Goal: Check status: Check status

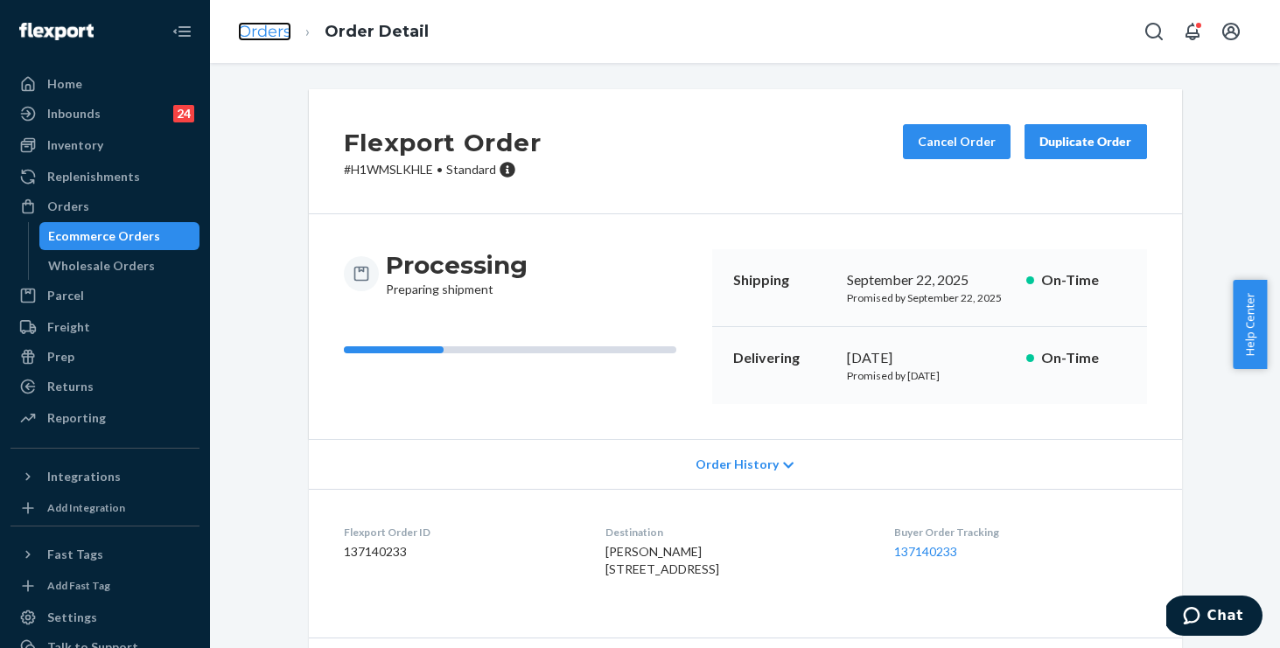
click at [265, 31] on link "Orders" at bounding box center [264, 31] width 53 height 19
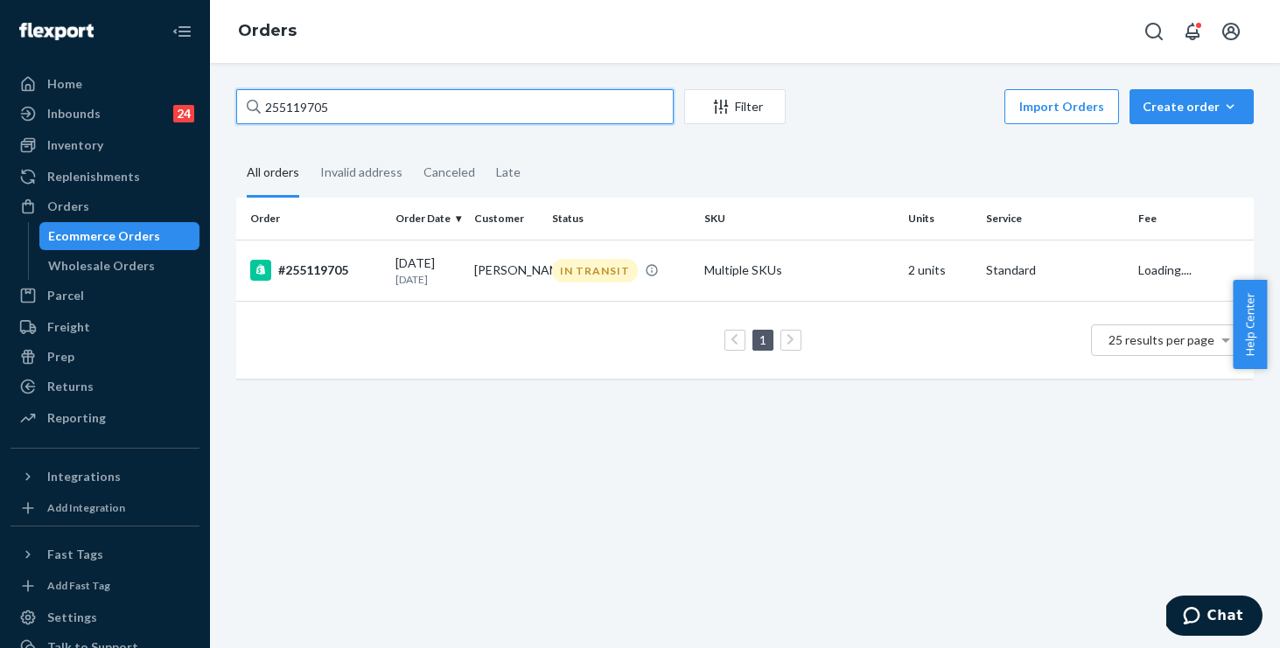
click at [551, 100] on input "255119705" at bounding box center [454, 106] width 437 height 35
click at [17, 36] on div "Home Inbounds 24 Shipping Plans Problems 24 Inventory Products Replenishments O…" at bounding box center [640, 324] width 1280 height 648
paste input "76537"
click at [400, 108] on input "255176537" at bounding box center [454, 106] width 437 height 35
drag, startPoint x: 357, startPoint y: 103, endPoint x: 0, endPoint y: 53, distance: 360.4
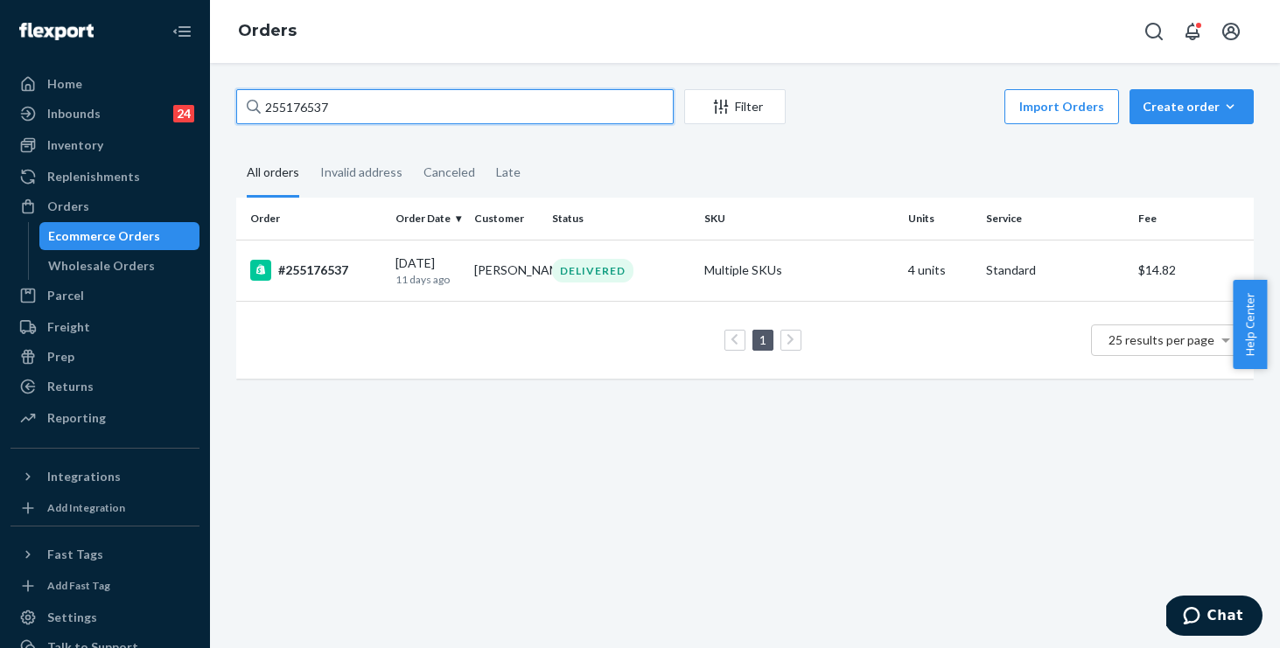
click at [0, 53] on div "Home Inbounds 24 Shipping Plans Problems 24 Inventory Products Replenishments O…" at bounding box center [640, 324] width 1280 height 648
paste input "875"
type input "255176875"
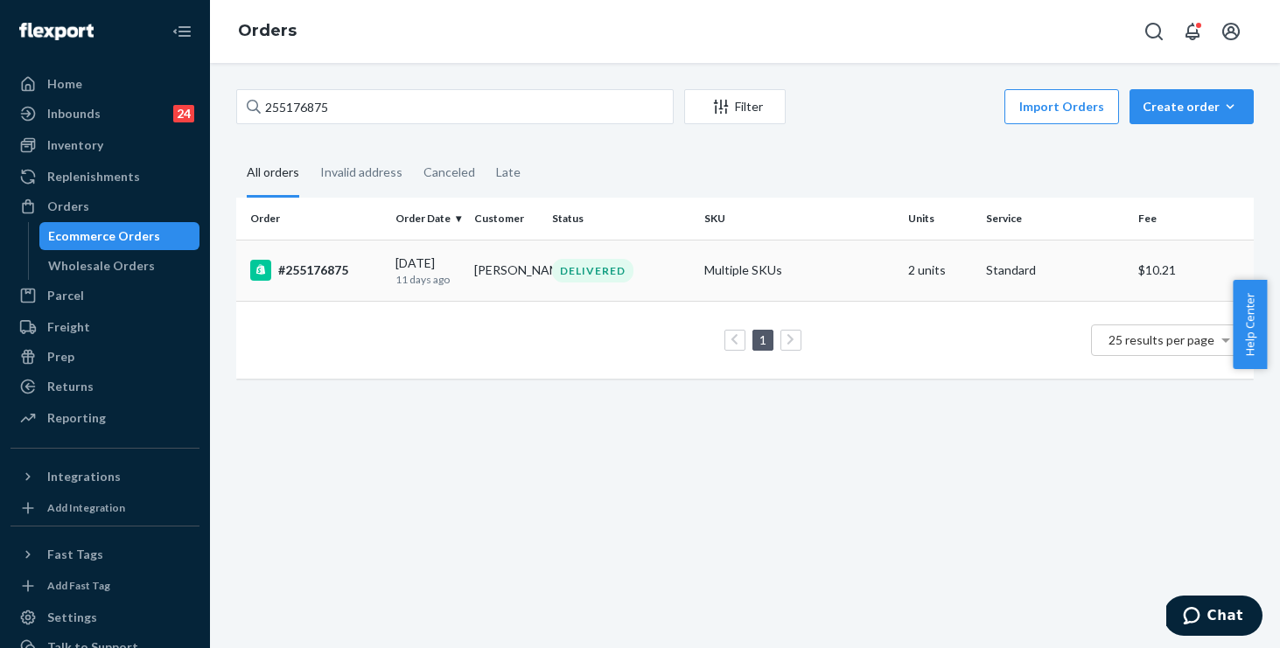
click at [664, 265] on div "DELIVERED" at bounding box center [621, 271] width 145 height 24
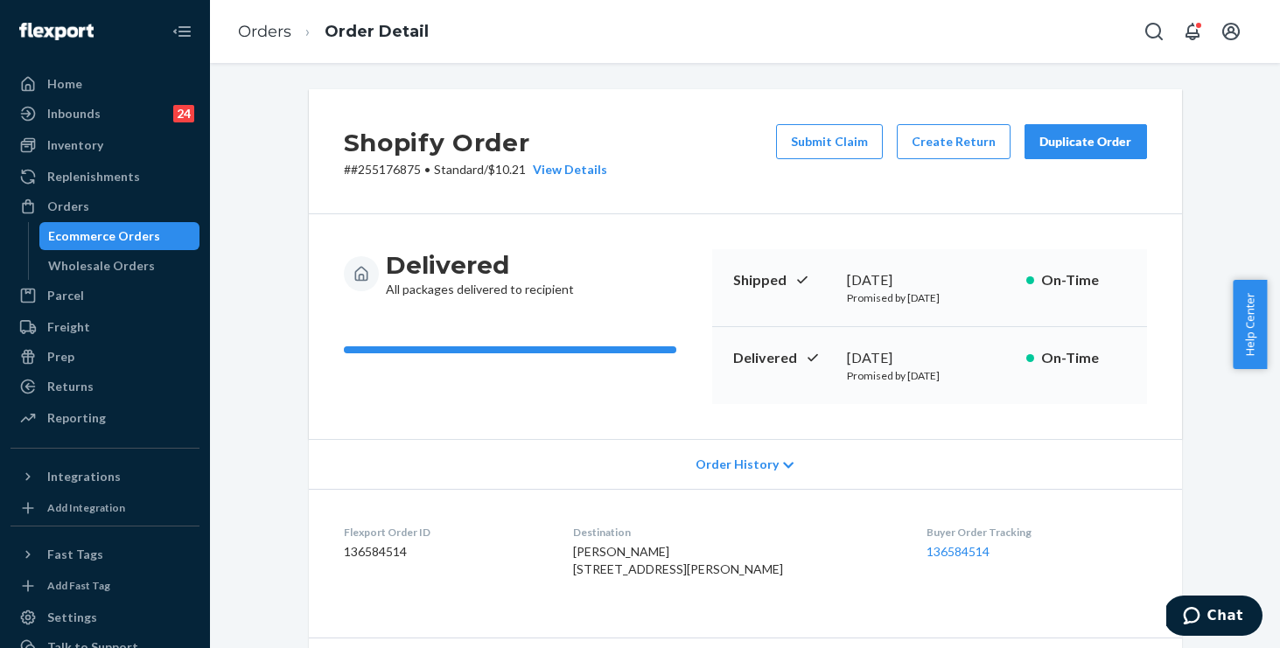
click at [739, 463] on span "Order History" at bounding box center [737, 464] width 83 height 17
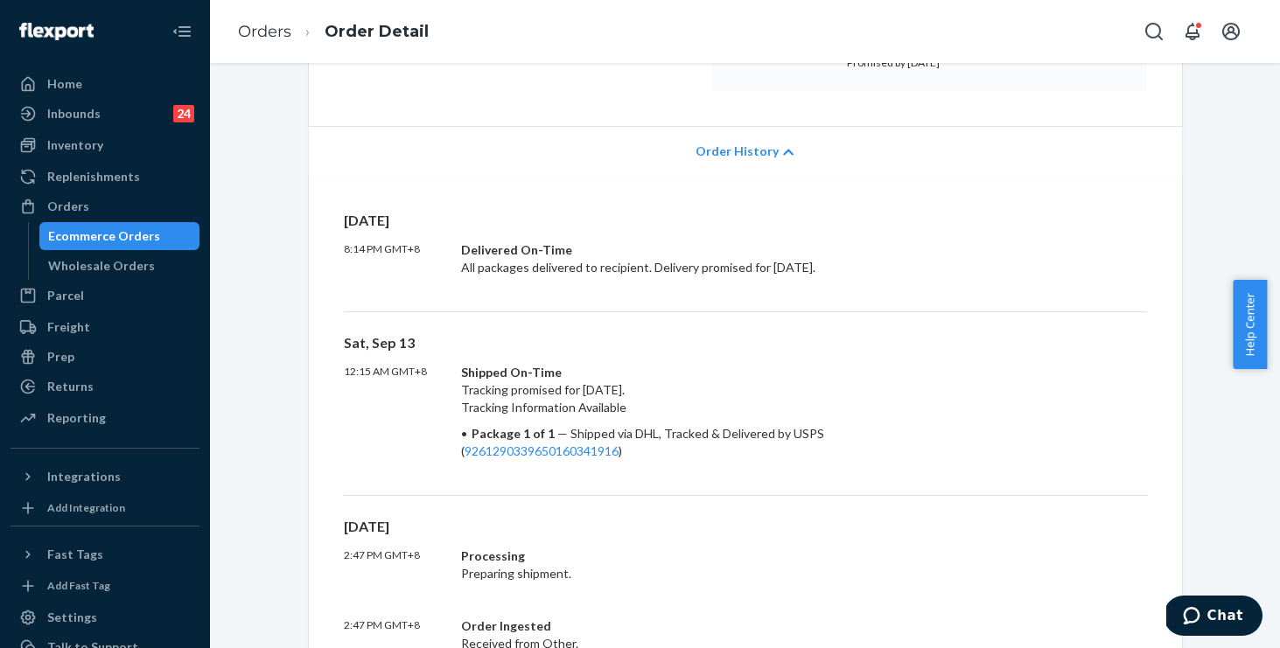
scroll to position [523, 0]
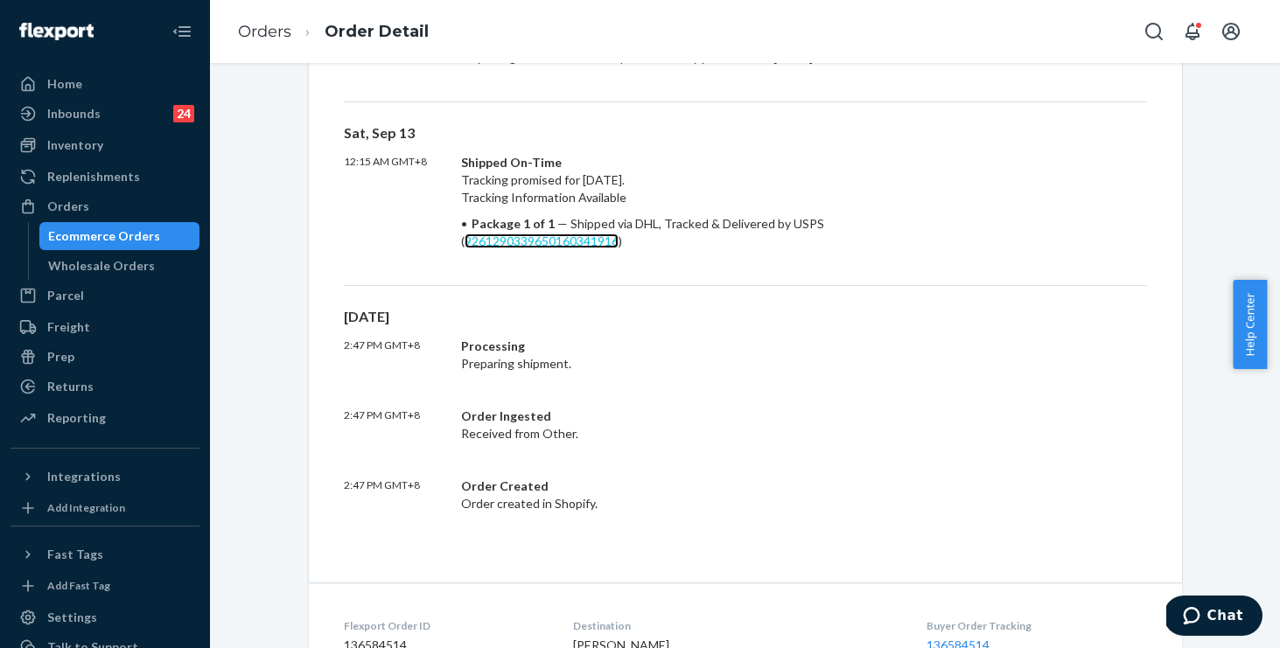
click at [557, 248] on link "9261290339650160341916" at bounding box center [542, 241] width 154 height 15
click at [279, 28] on link "Orders" at bounding box center [264, 31] width 53 height 19
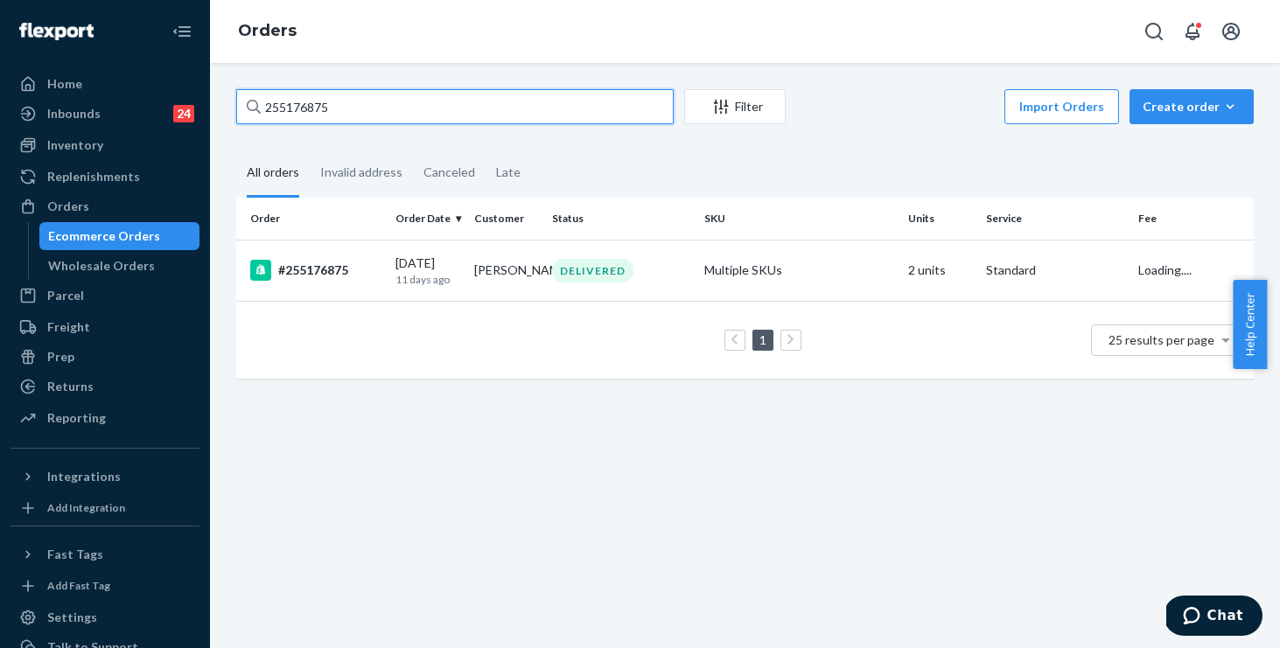
click at [482, 101] on input "255176875" at bounding box center [454, 106] width 437 height 35
drag, startPoint x: 482, startPoint y: 101, endPoint x: 170, endPoint y: 103, distance: 312.4
click at [171, 103] on div "Home Inbounds 24 Shipping Plans Problems 24 Inventory Products Replenishments O…" at bounding box center [640, 324] width 1280 height 648
paste input "250704"
type input "255250704"
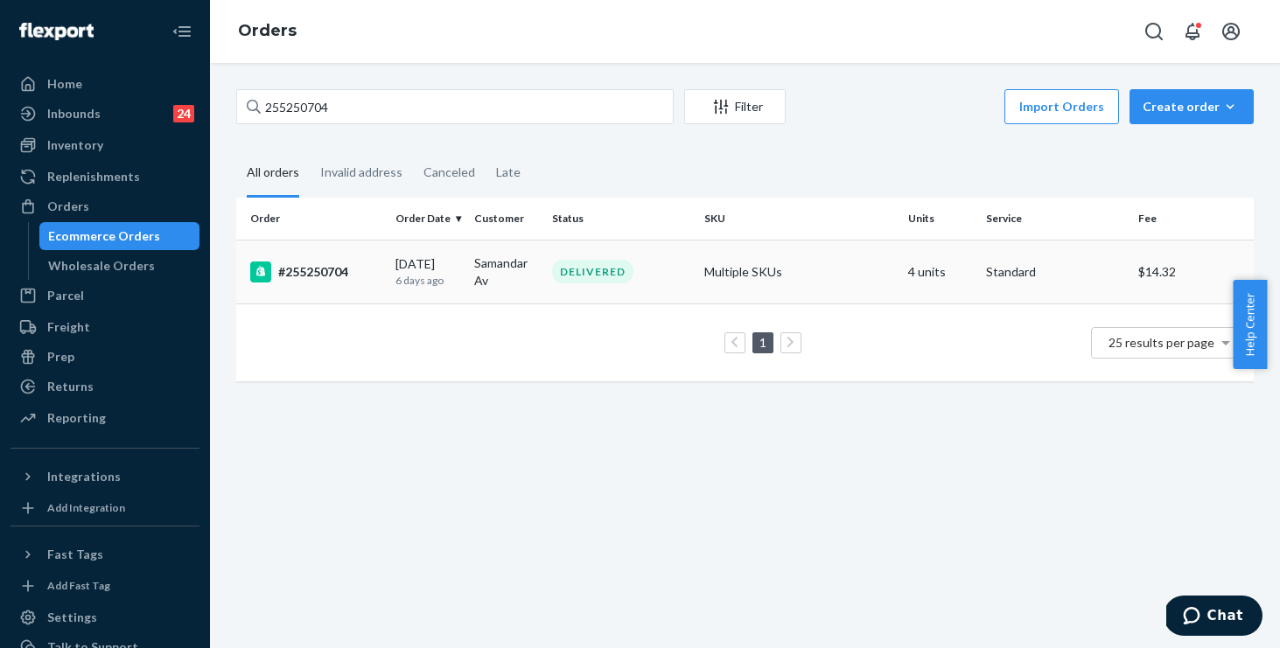
click at [378, 278] on div "#255250704" at bounding box center [315, 272] width 131 height 21
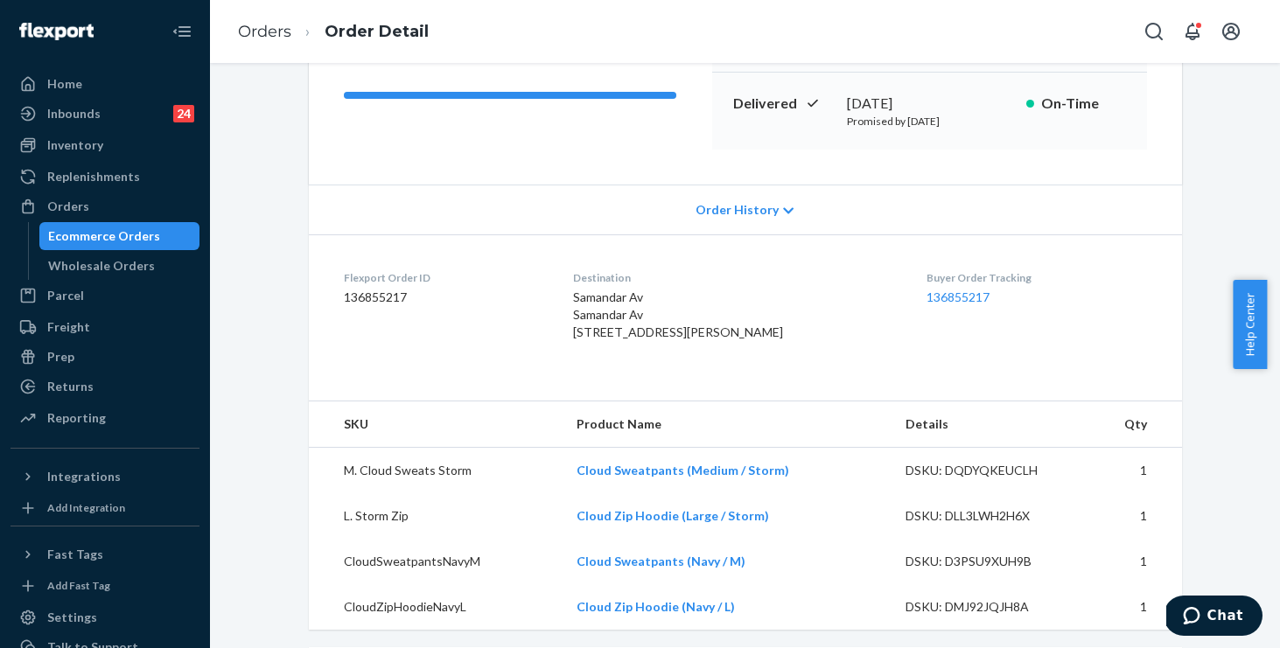
scroll to position [255, 0]
click at [736, 207] on span "Order History" at bounding box center [737, 209] width 83 height 17
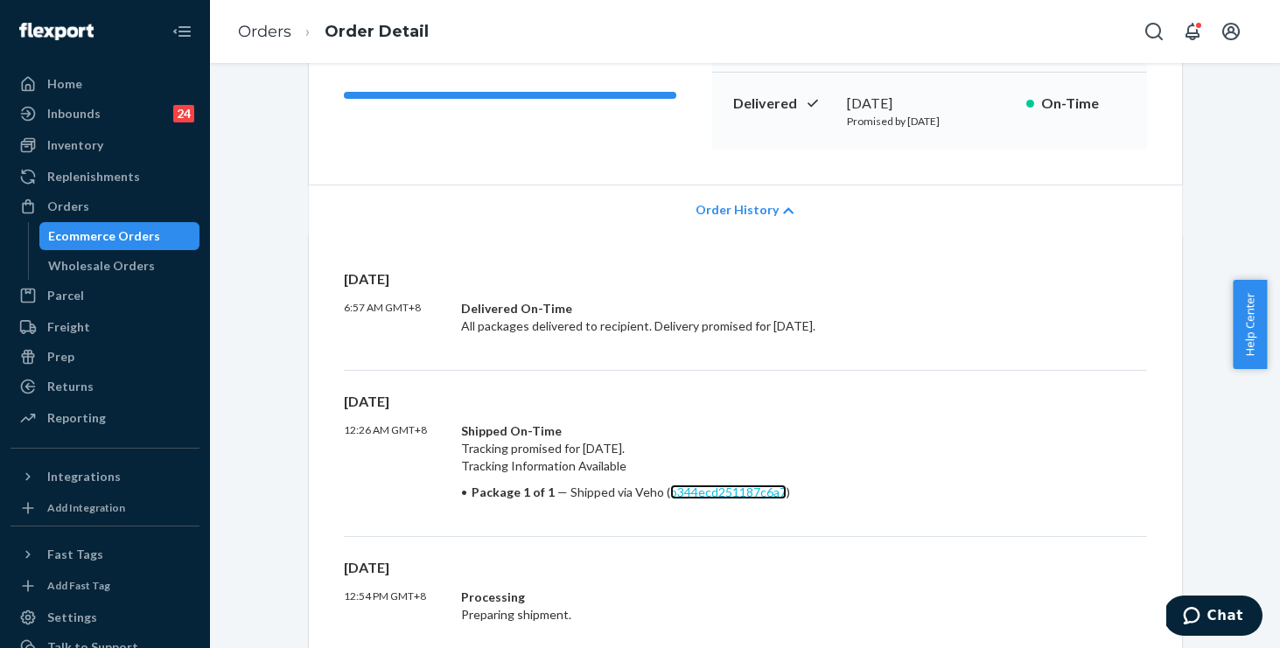
click at [722, 500] on link "b344ecd251187c6a7" at bounding box center [728, 492] width 116 height 15
